Goal: Task Accomplishment & Management: Manage account settings

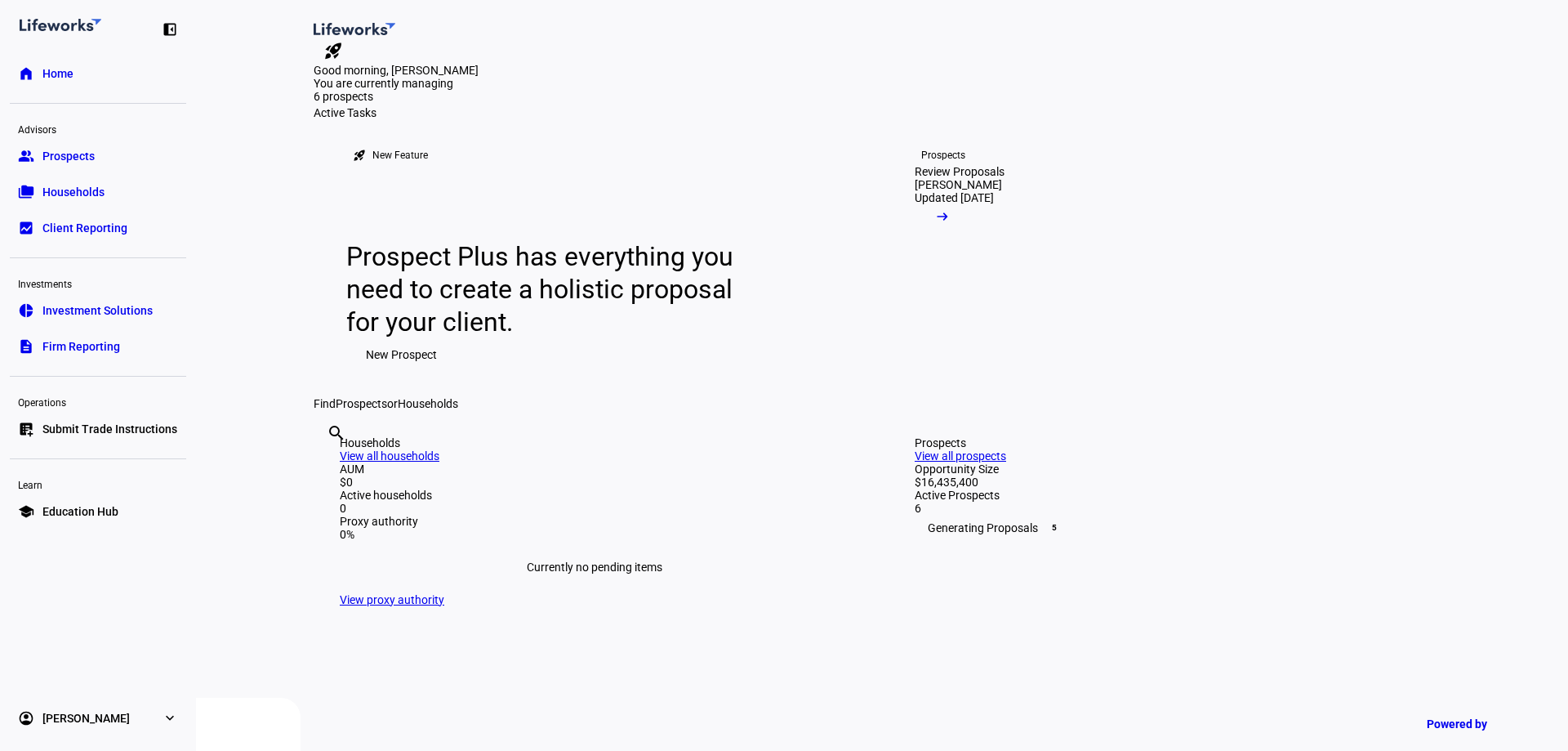
click at [60, 159] on span "Prospects" at bounding box center [68, 156] width 52 height 17
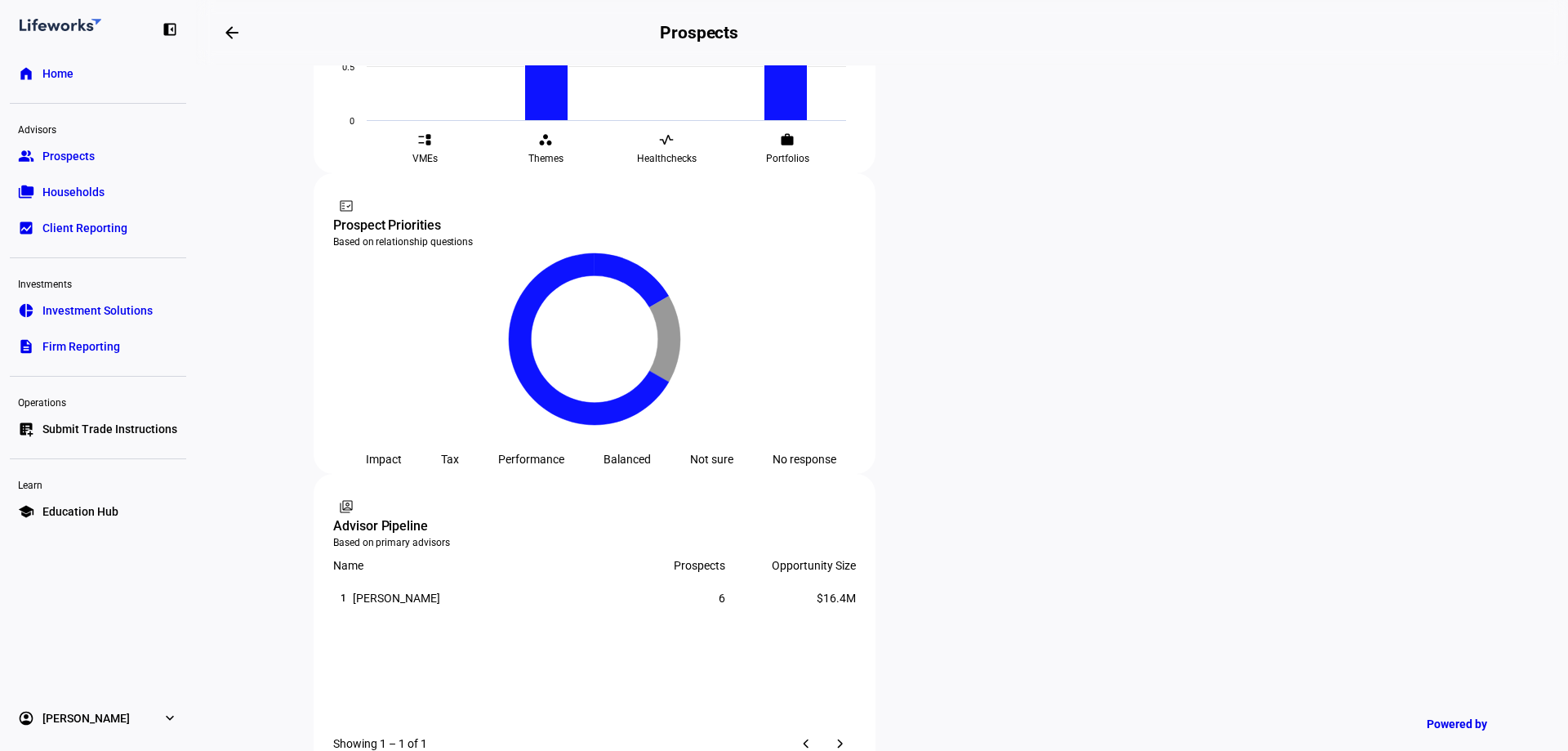
scroll to position [817, 0]
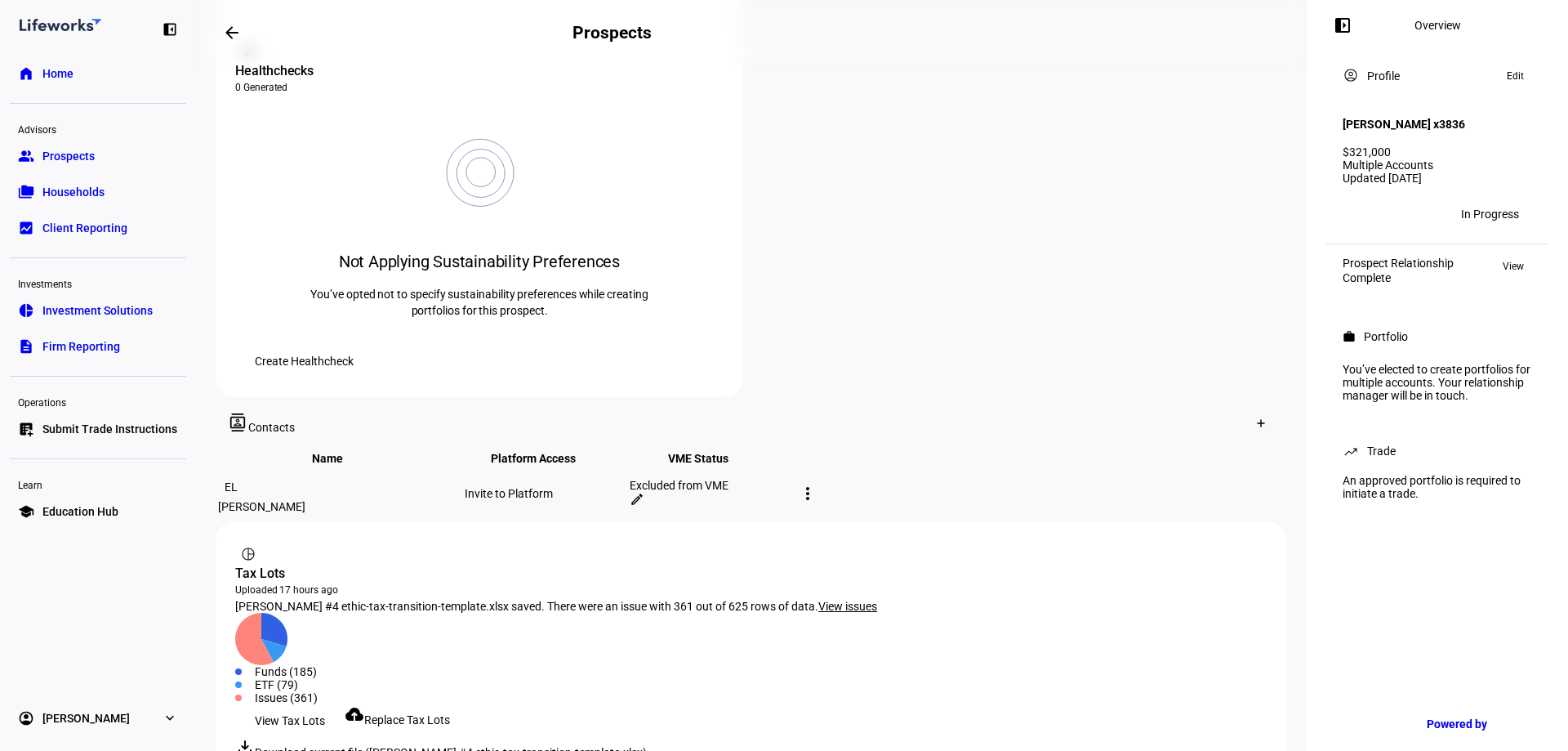
scroll to position [672, 0]
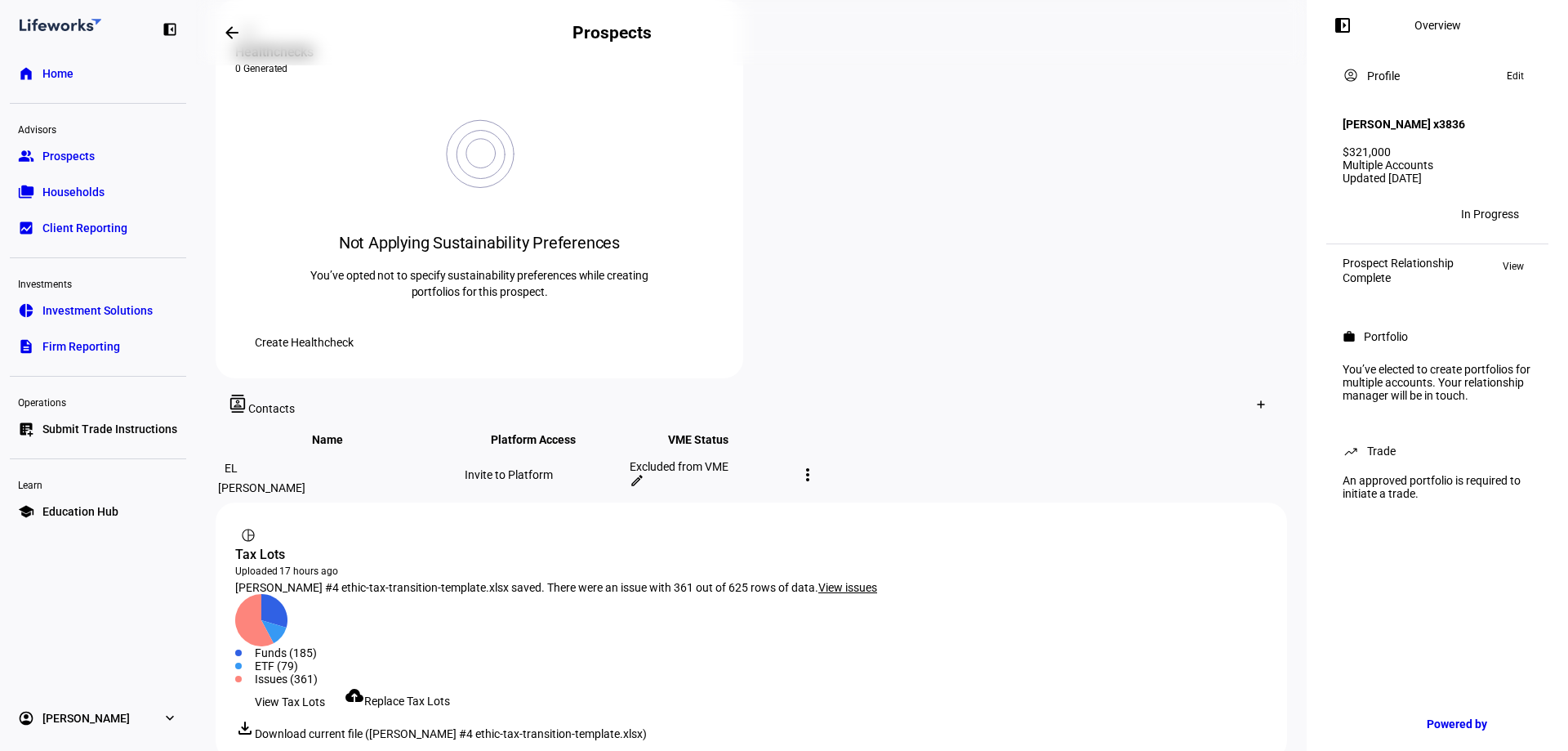
click at [1488, 212] on div "In Progress" at bounding box center [1489, 214] width 58 height 13
click at [885, 685] on div "View Tax Lots cloud_upload Replace Tax Lots" at bounding box center [751, 701] width 1032 height 32
click at [1515, 263] on span "View" at bounding box center [1513, 267] width 22 height 20
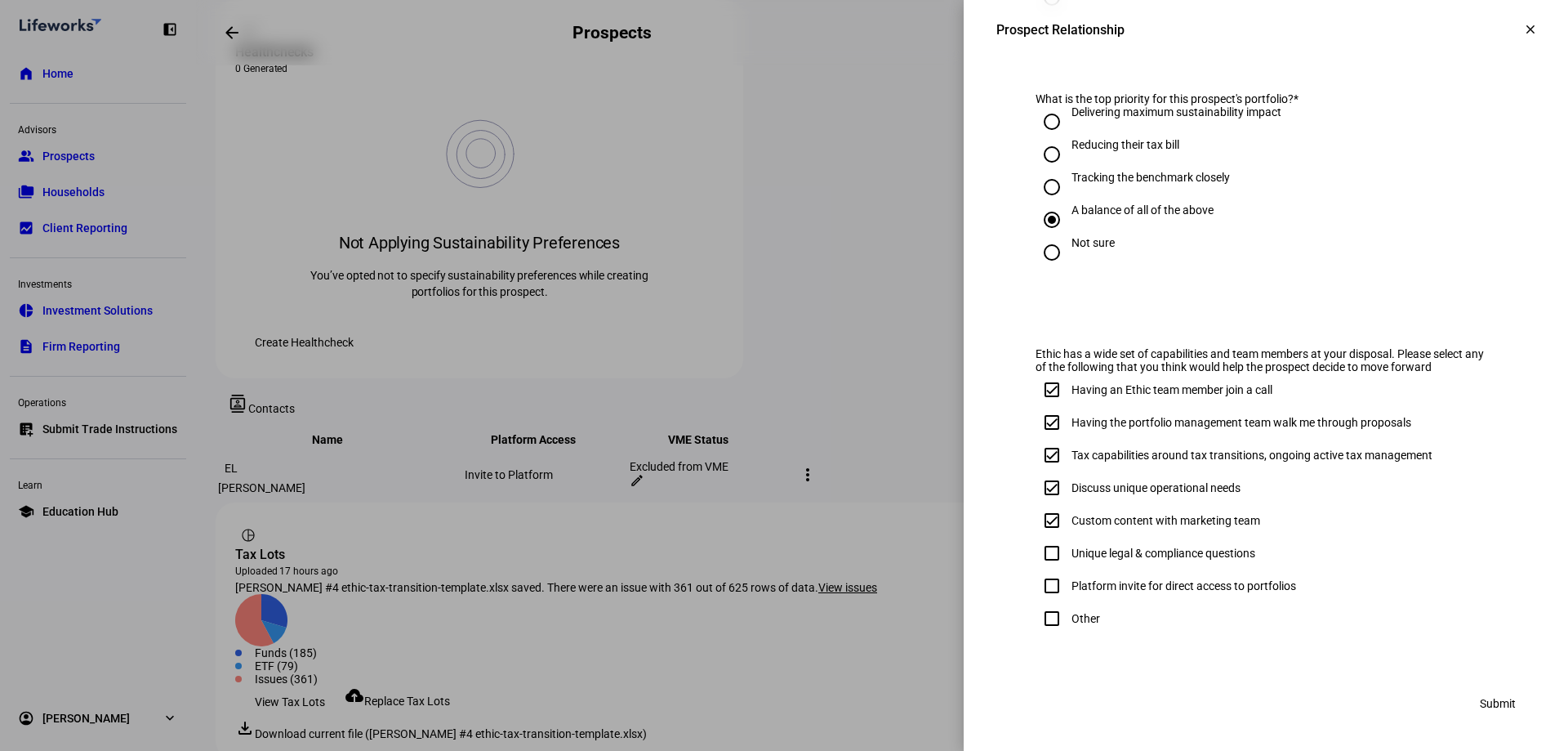
scroll to position [821, 0]
drag, startPoint x: 1334, startPoint y: 671, endPoint x: 1367, endPoint y: 665, distance: 33.5
drag, startPoint x: 1497, startPoint y: 704, endPoint x: 1492, endPoint y: 638, distance: 66.2
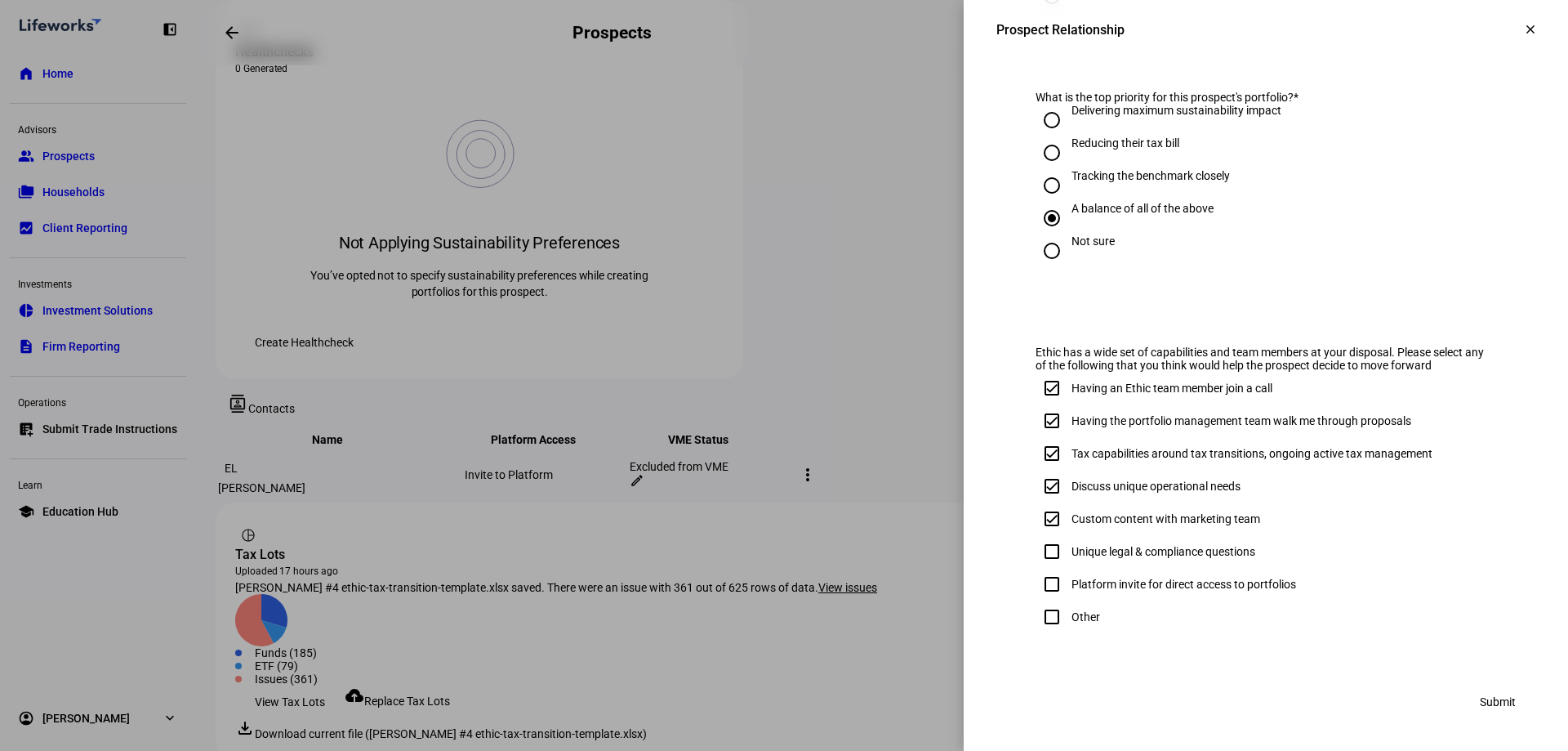
click at [1523, 29] on mat-icon "clear" at bounding box center [1530, 29] width 15 height 15
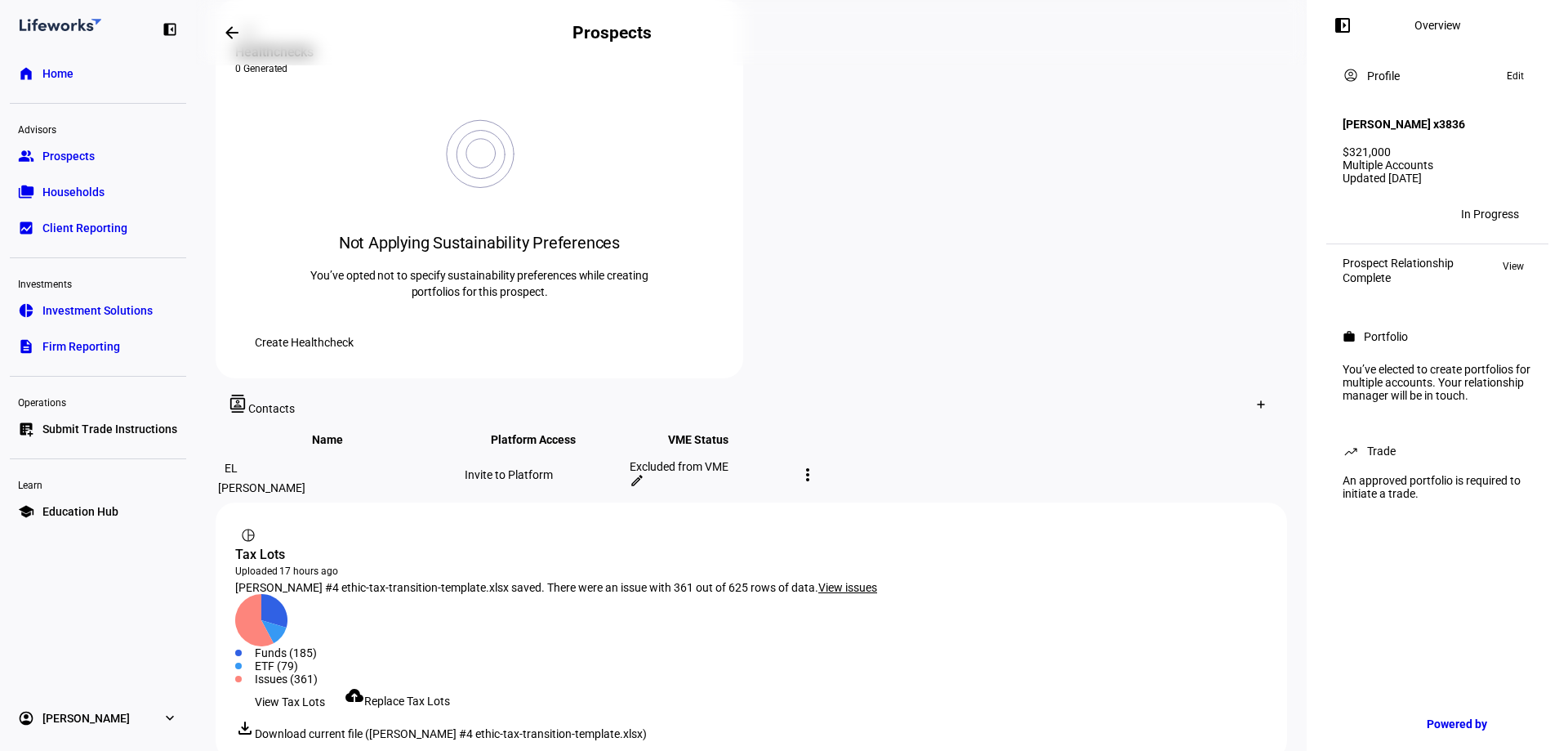
click at [1500, 208] on div "In Progress" at bounding box center [1489, 214] width 58 height 13
click at [330, 685] on span at bounding box center [289, 701] width 109 height 32
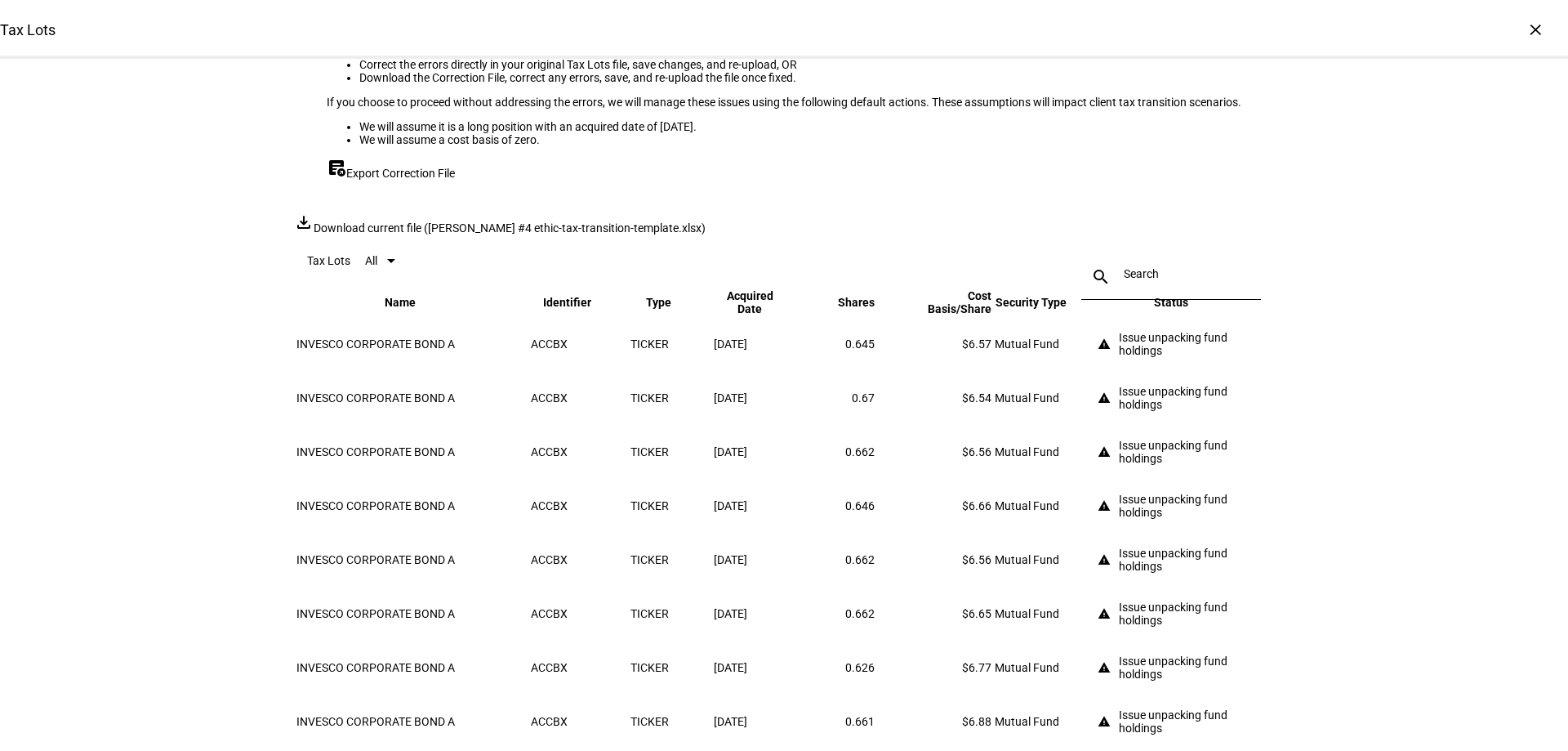
scroll to position [408, 0]
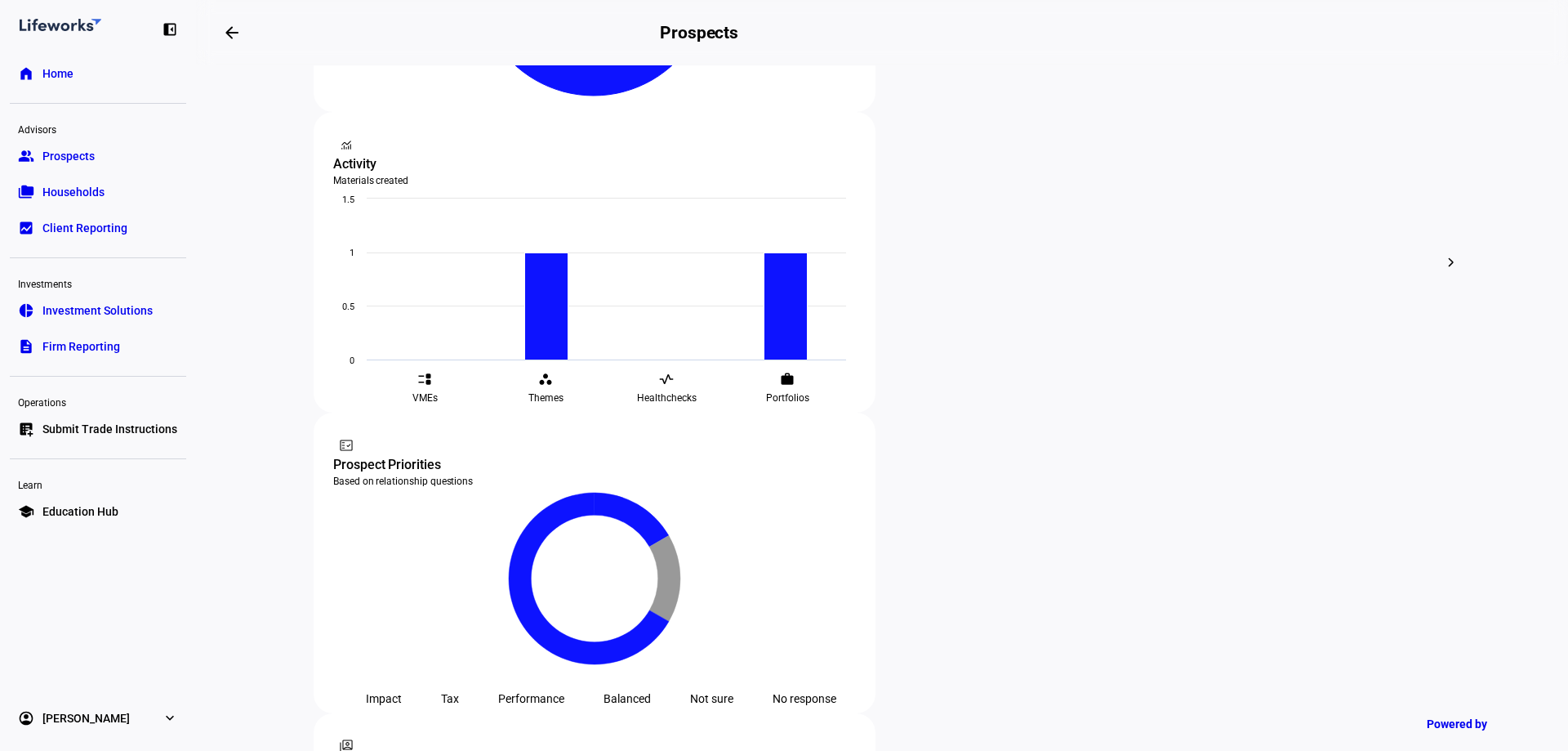
scroll to position [820, 0]
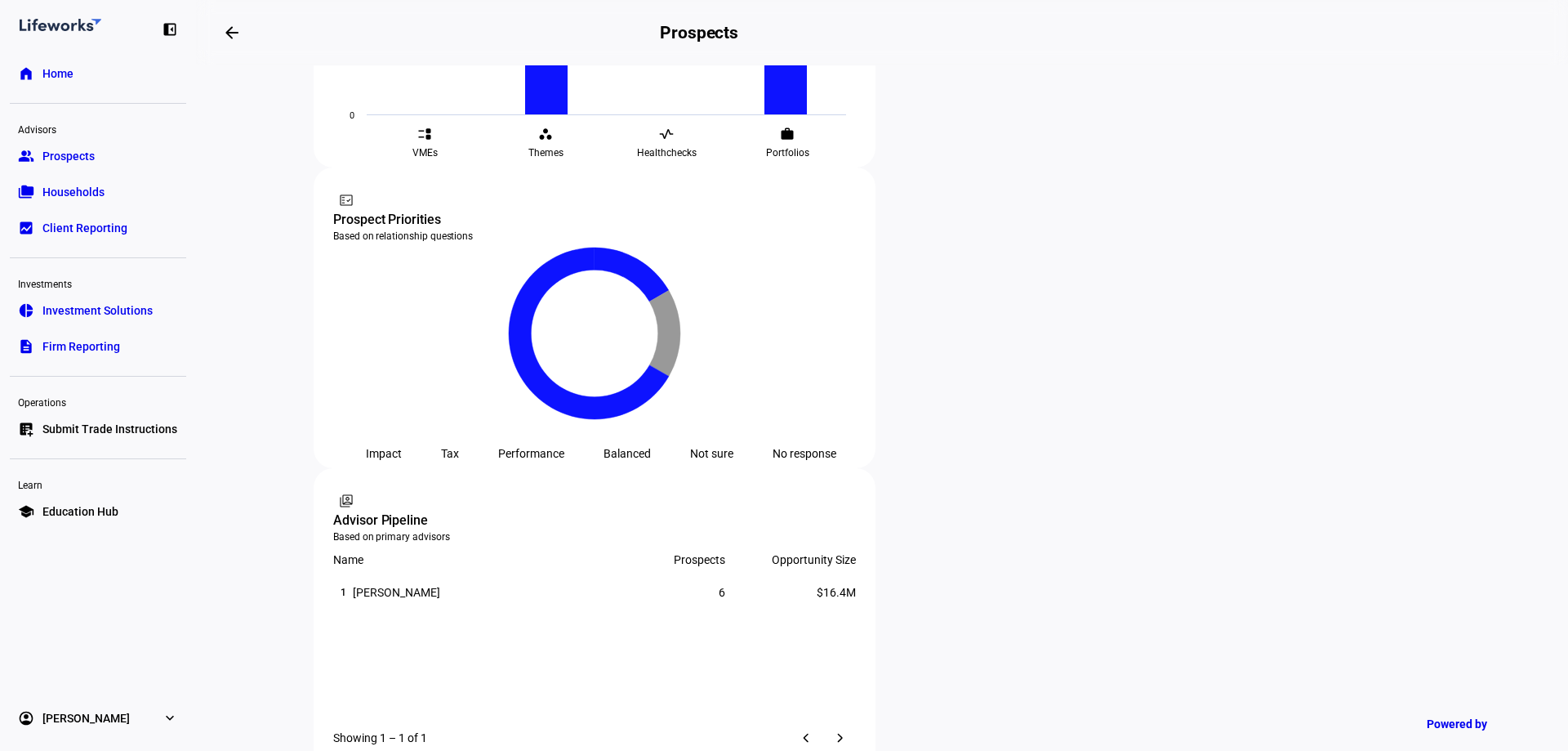
click at [1005, 539] on div "edit Edit" at bounding box center [985, 540] width 72 height 22
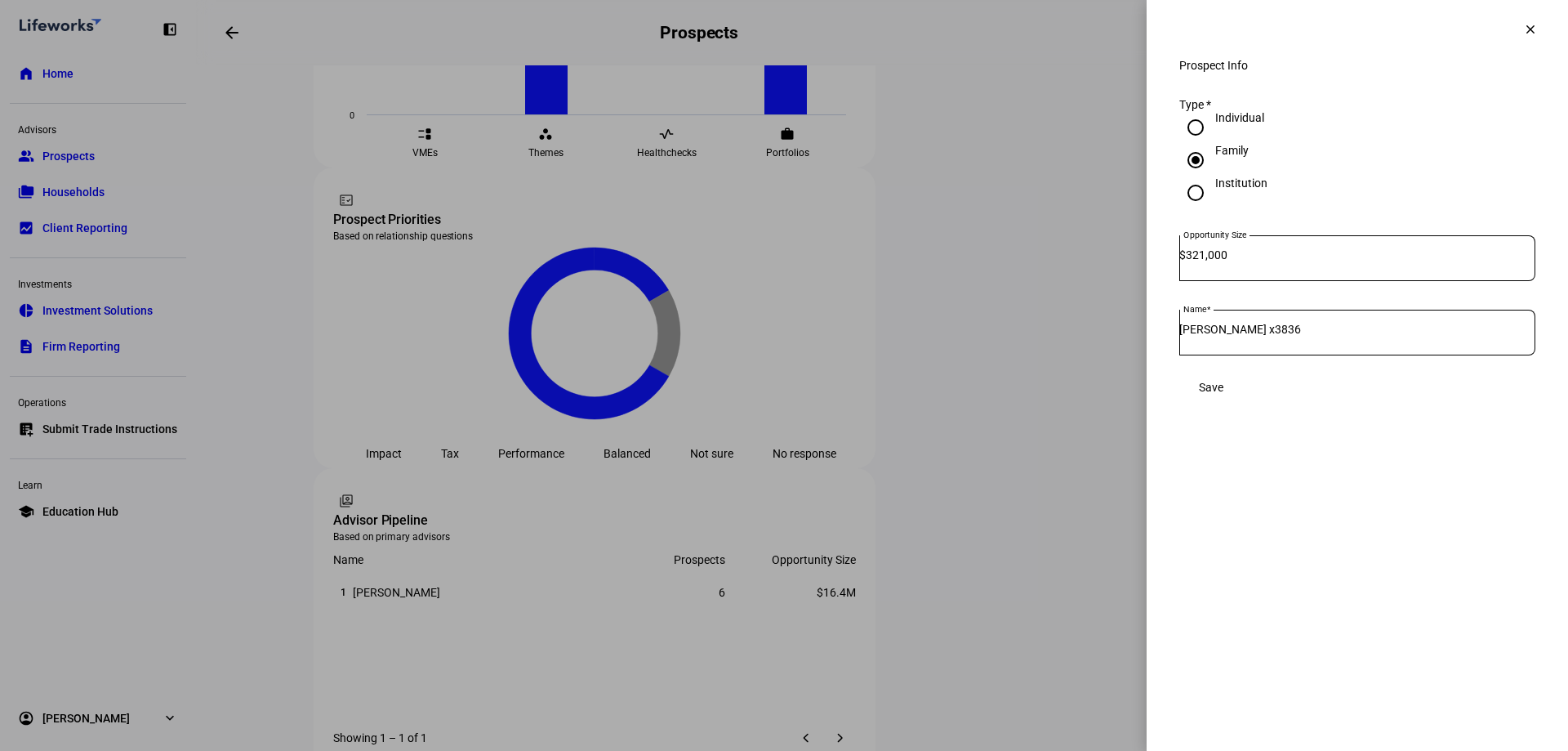
click at [1536, 33] on span at bounding box center [1531, 30] width 39 height 39
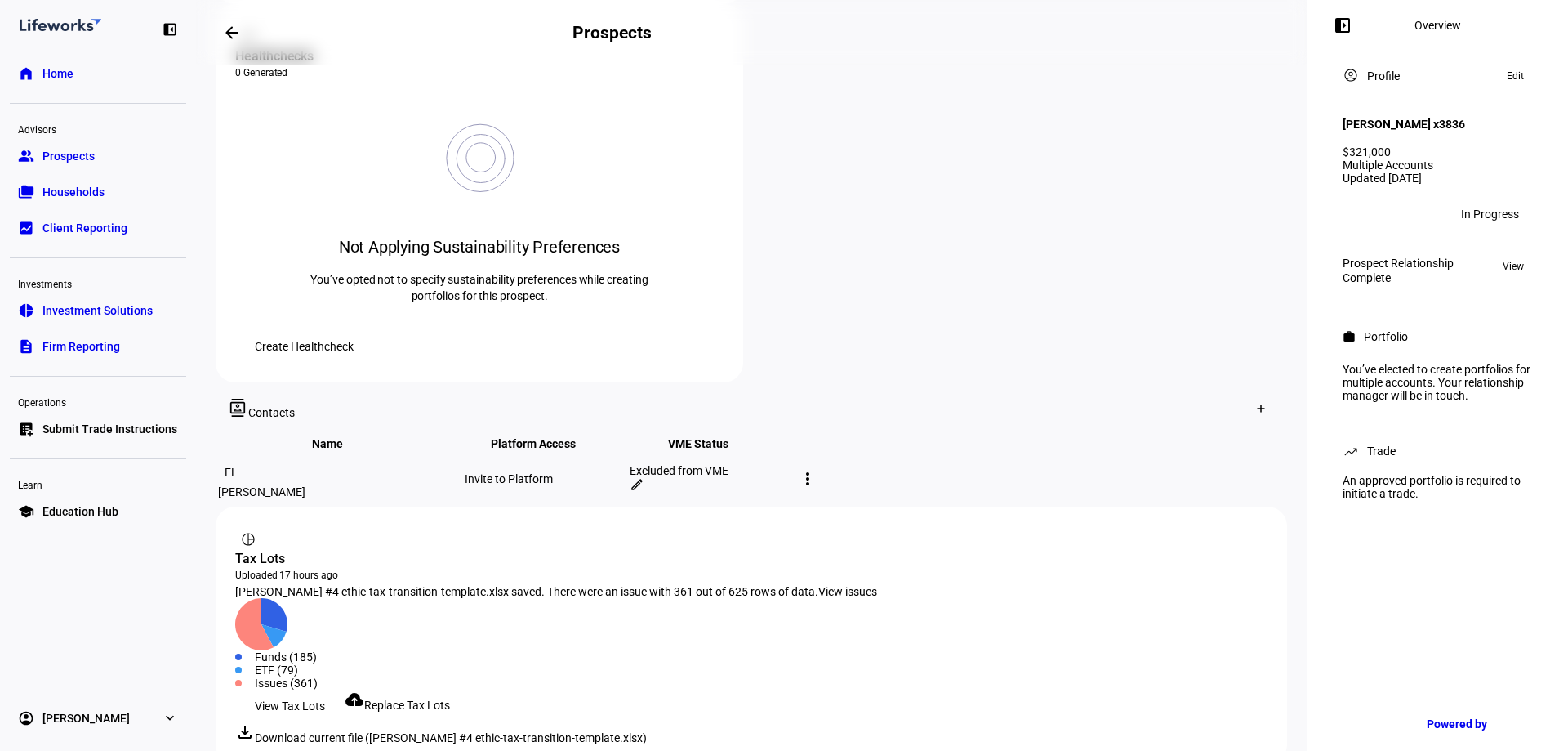
scroll to position [672, 0]
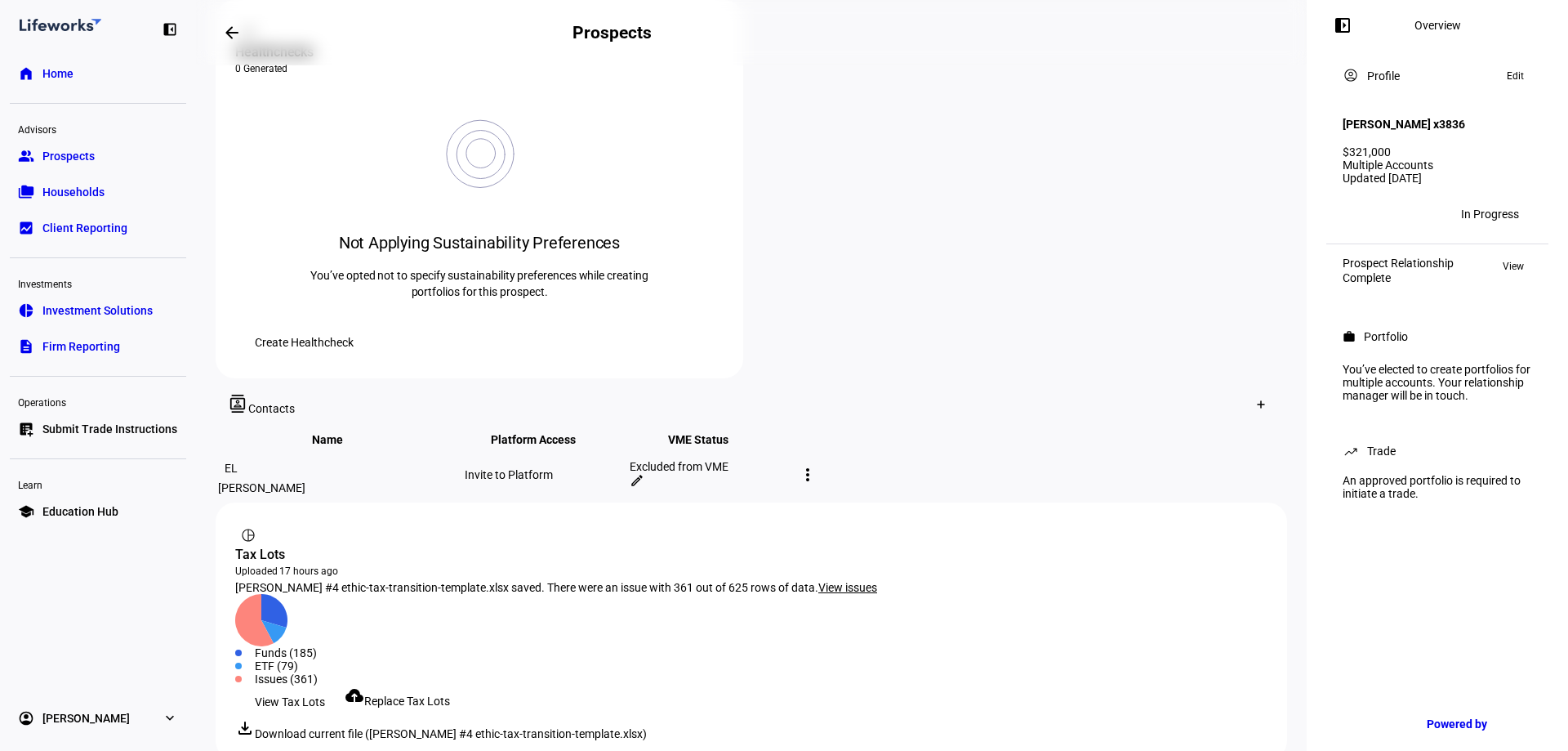
click at [323, 685] on span "View Tax Lots" at bounding box center [289, 701] width 70 height 32
